Goal: Information Seeking & Learning: Learn about a topic

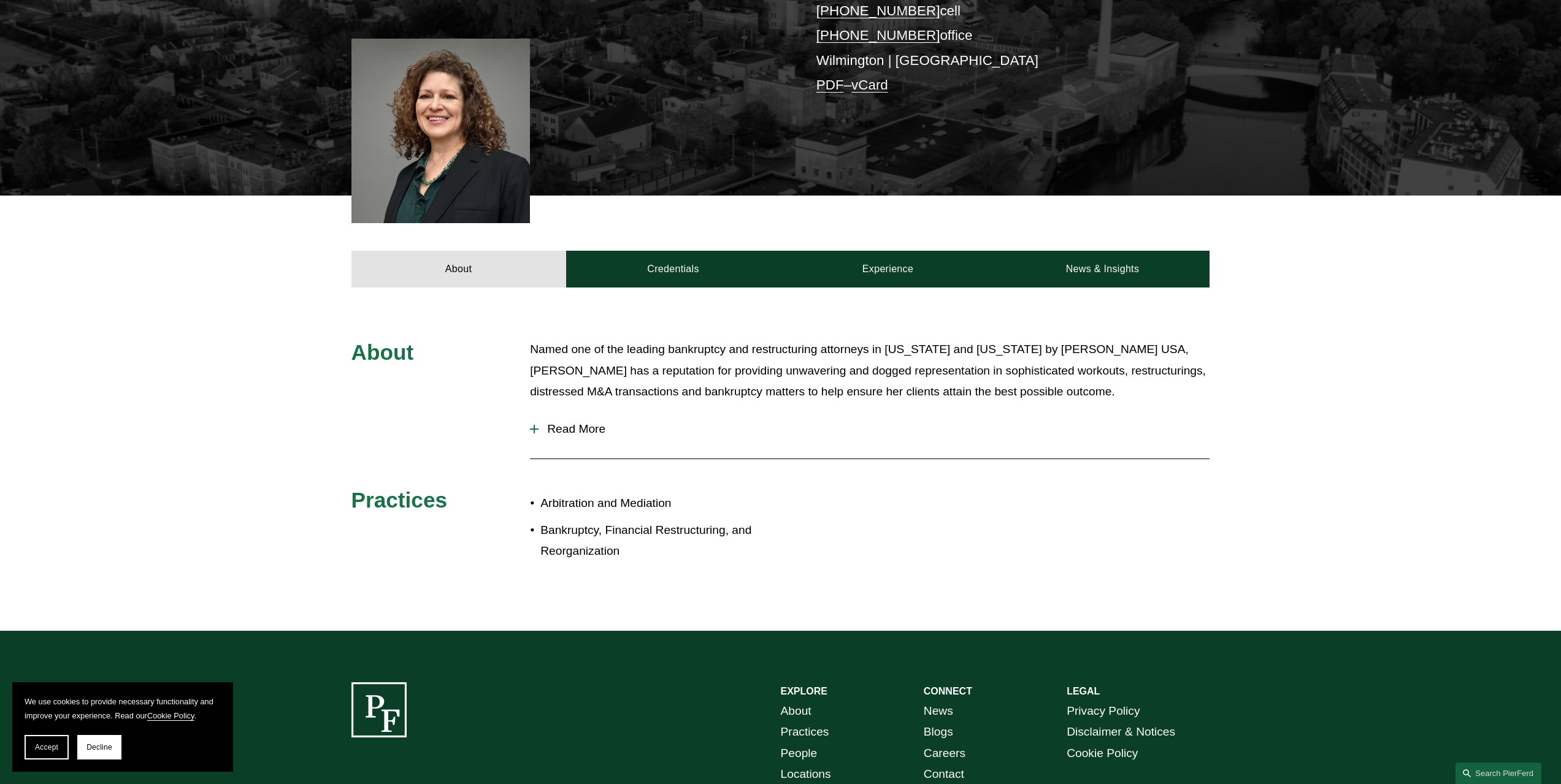
scroll to position [429, 0]
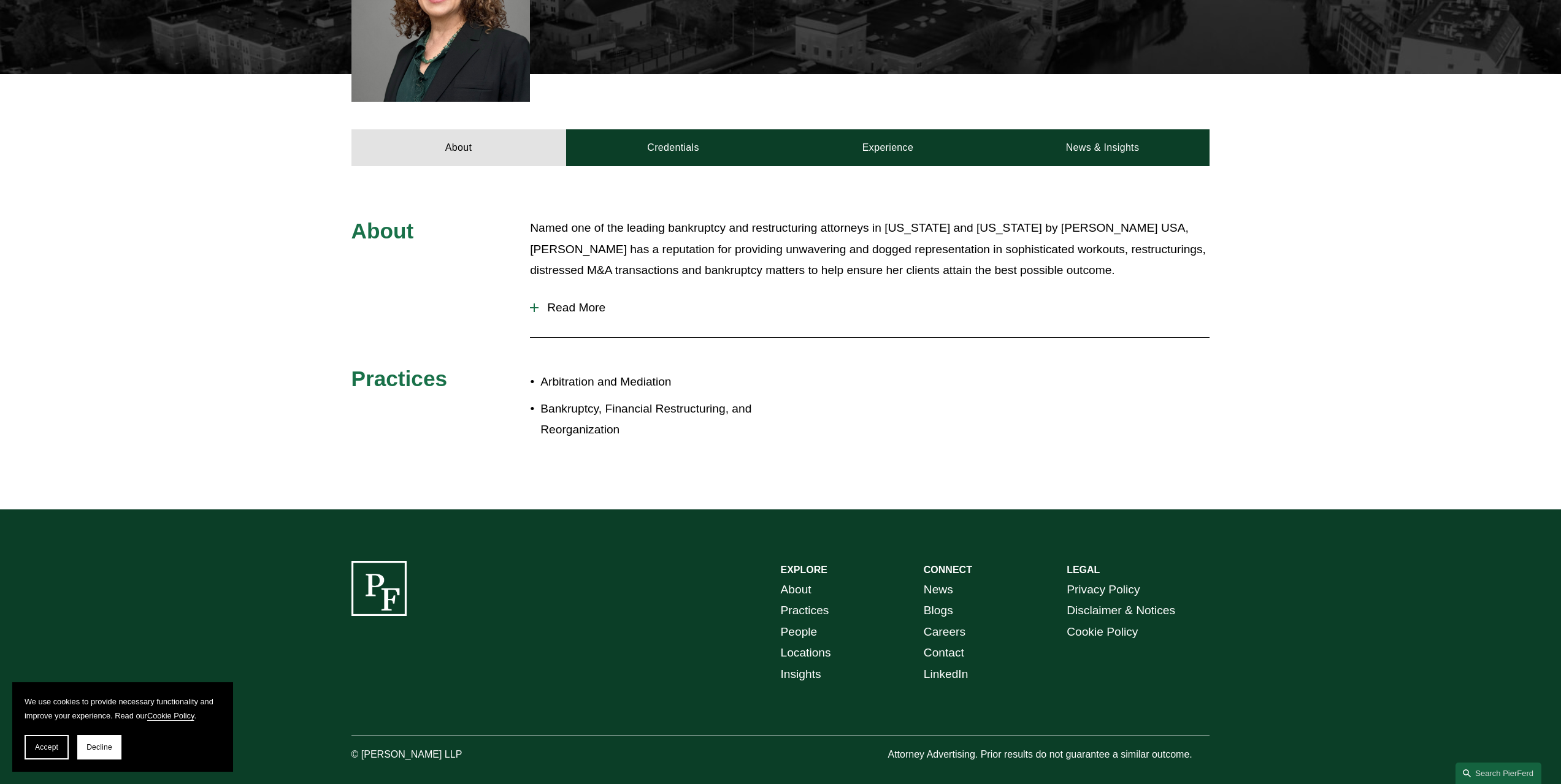
click at [584, 305] on span "Read More" at bounding box center [874, 308] width 671 height 14
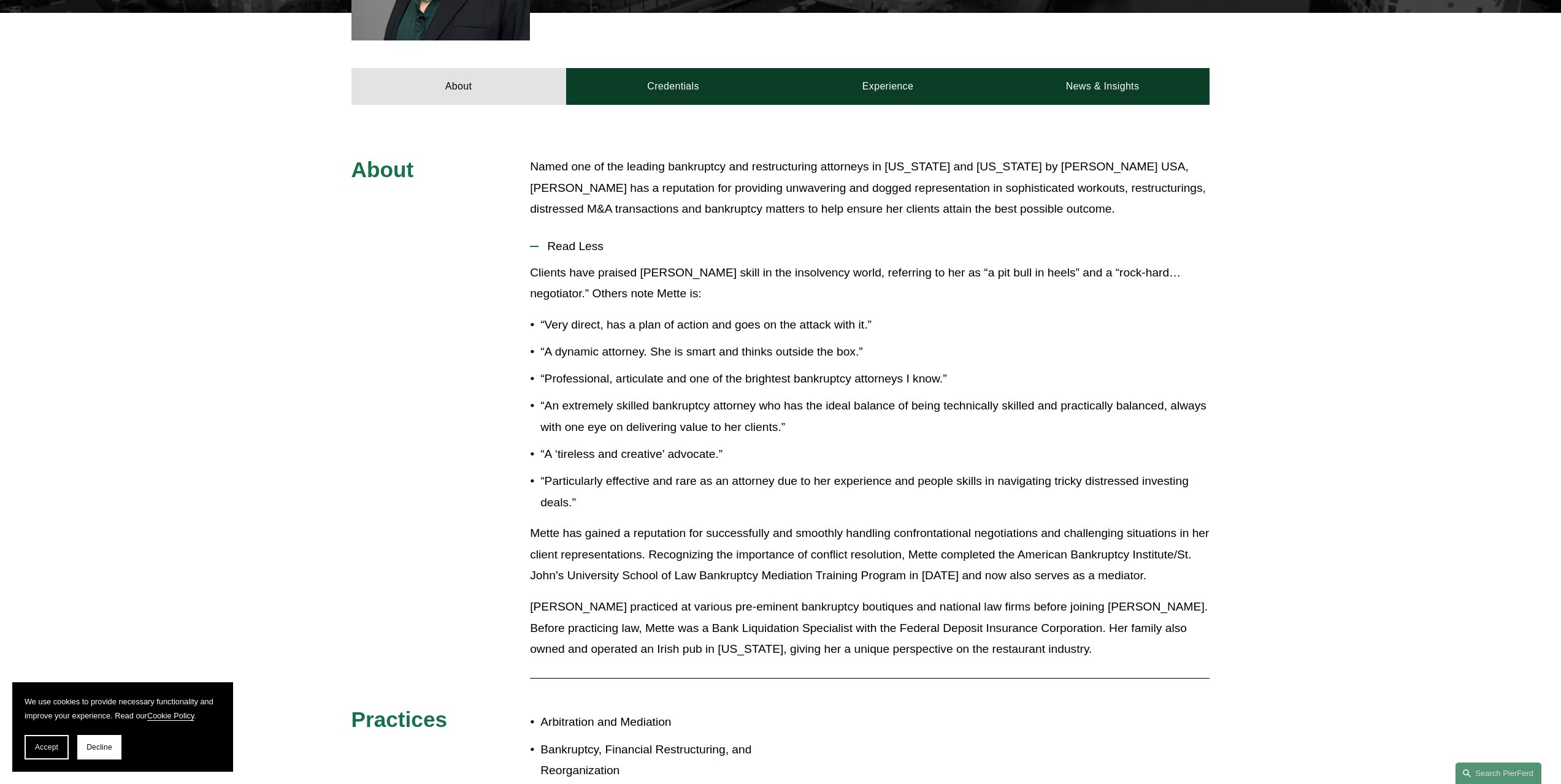
scroll to position [245, 0]
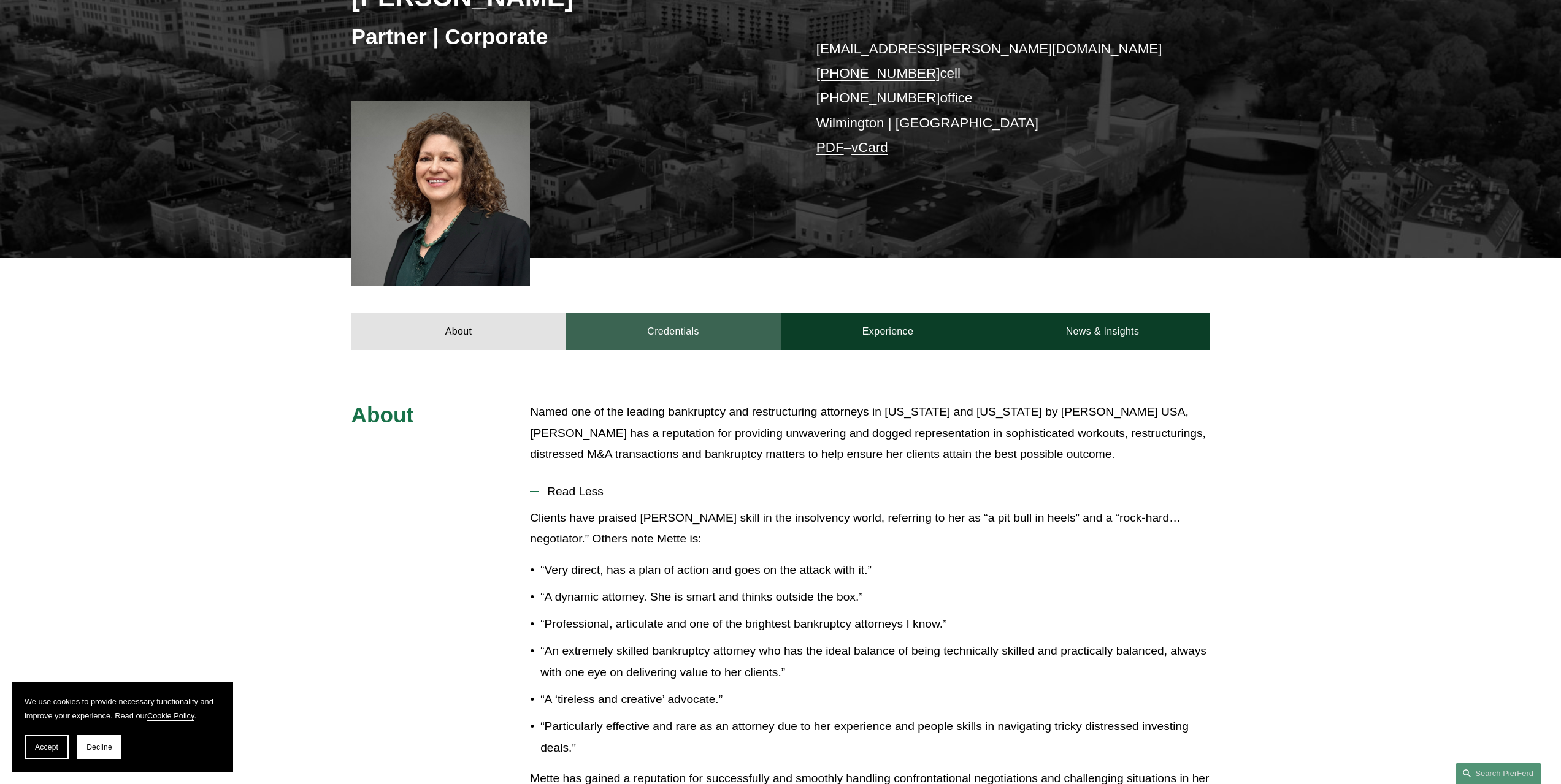
click at [683, 330] on link "Credentials" at bounding box center [673, 331] width 215 height 37
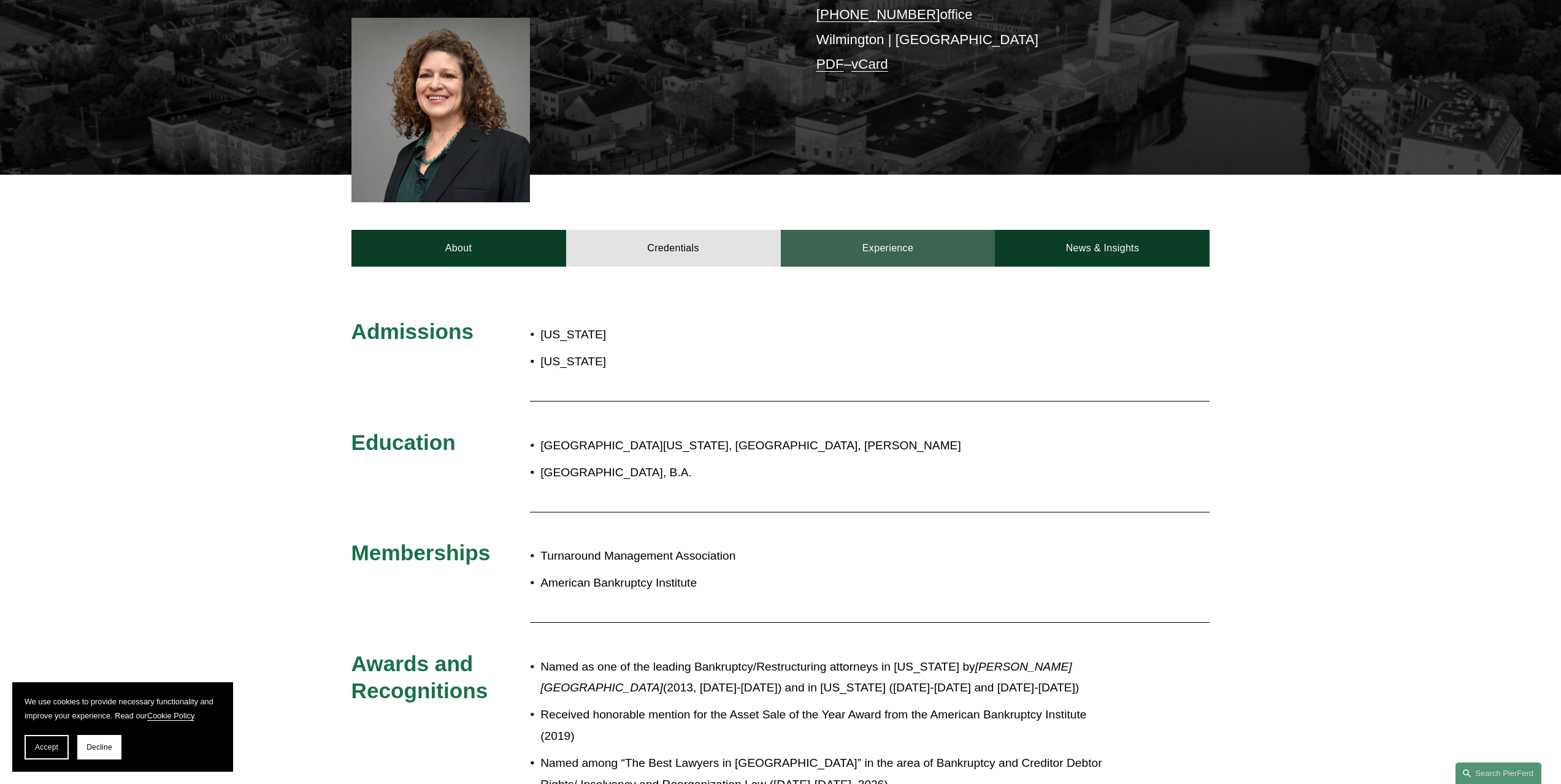
scroll to position [306, 0]
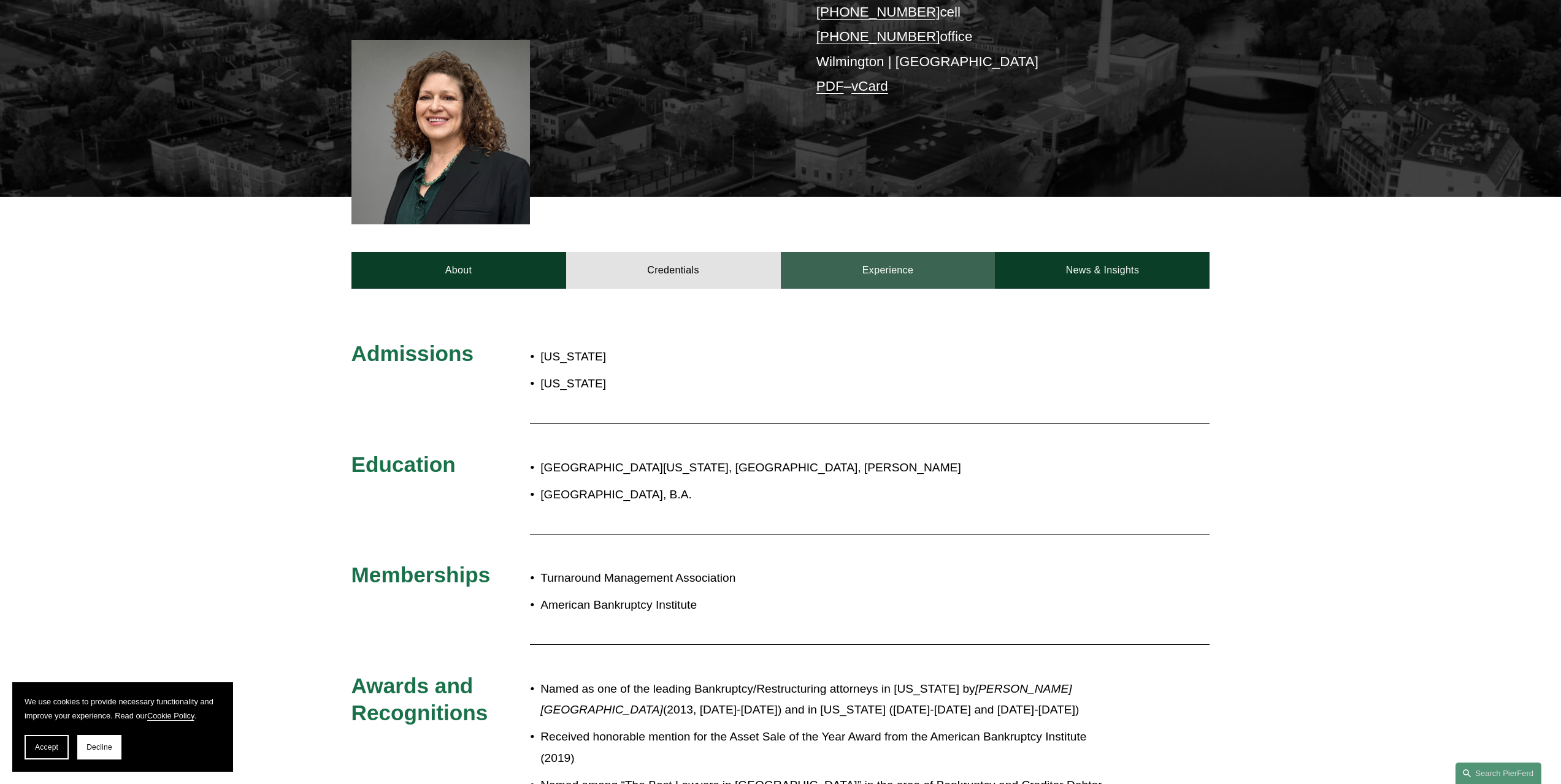
click at [873, 272] on link "Experience" at bounding box center [888, 270] width 215 height 37
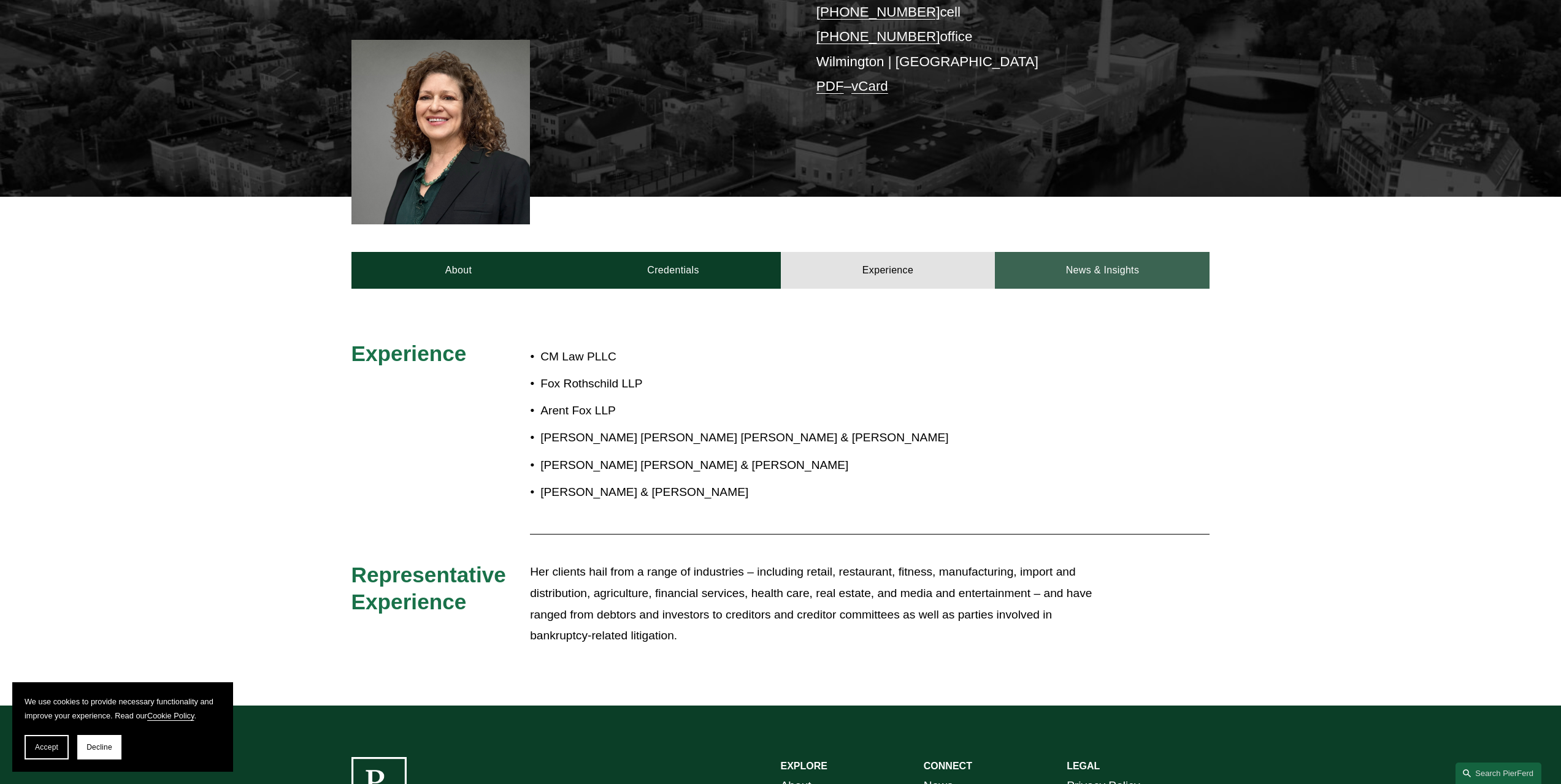
click at [1074, 265] on link "News & Insights" at bounding box center [1103, 270] width 215 height 37
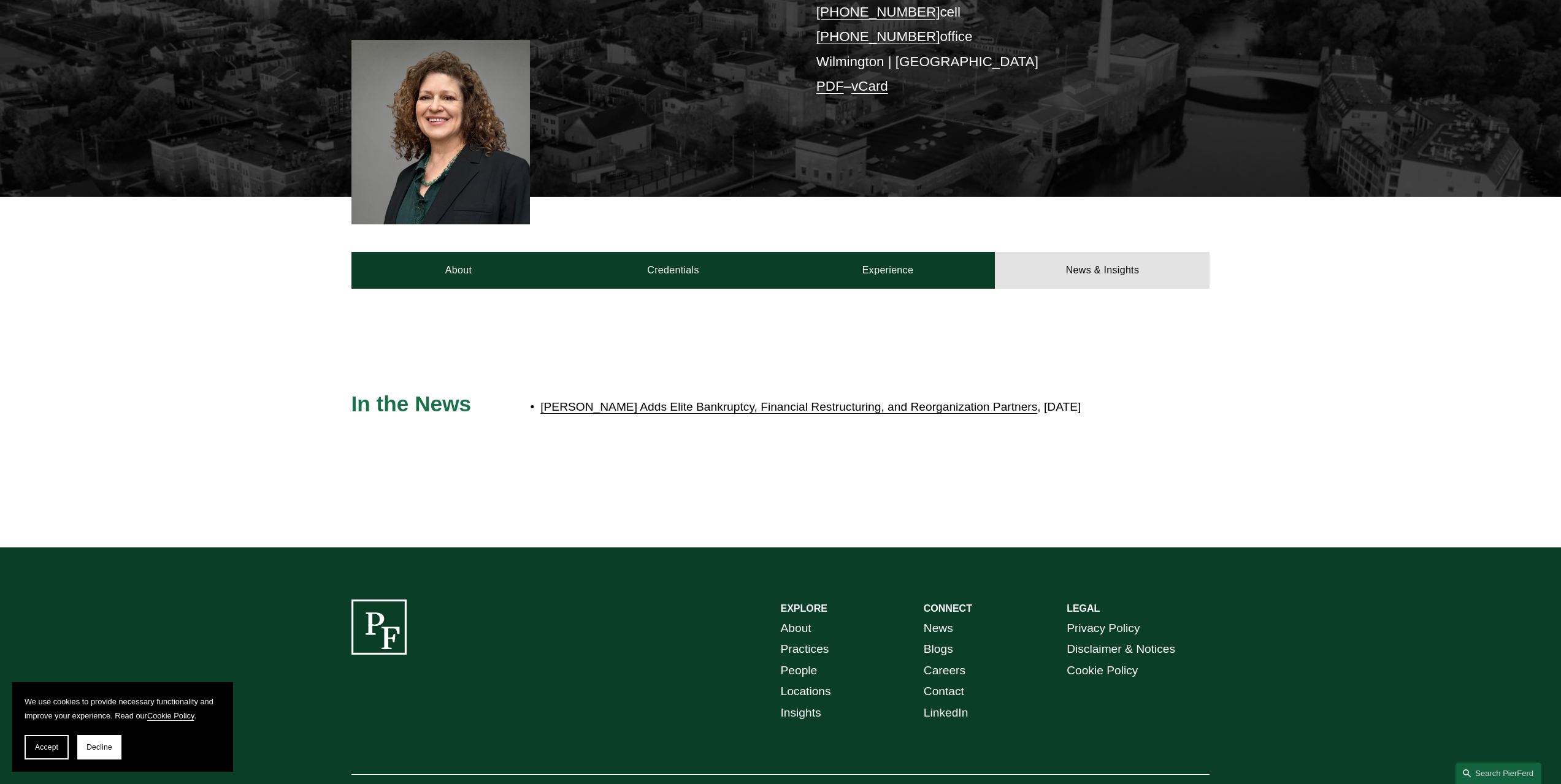
click at [685, 407] on link "[PERSON_NAME] Adds Elite Bankruptcy, Financial Restructuring, and Reorganizatio…" at bounding box center [788, 406] width 497 height 13
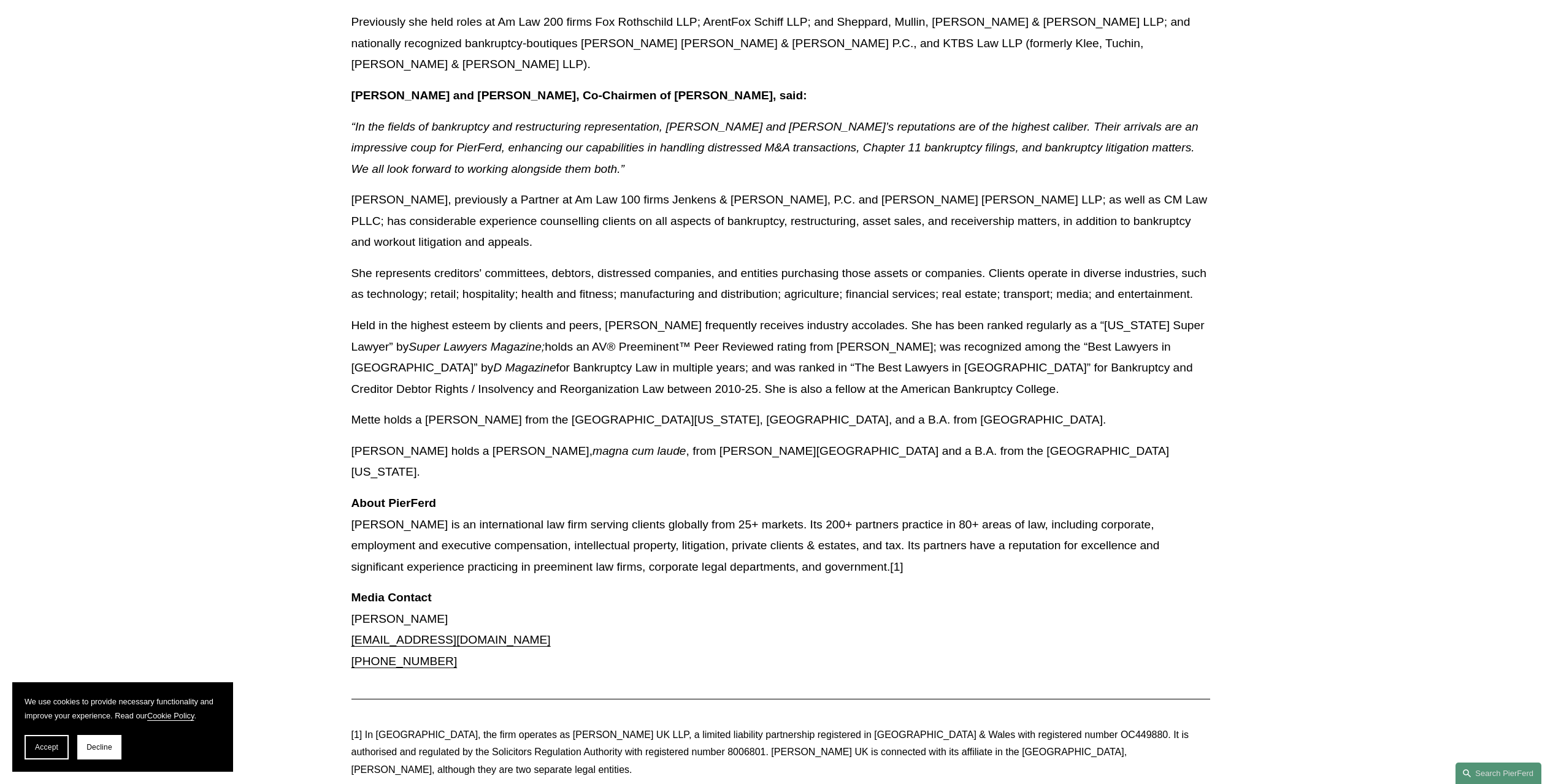
scroll to position [1103, 0]
